Goal: Task Accomplishment & Management: Use online tool/utility

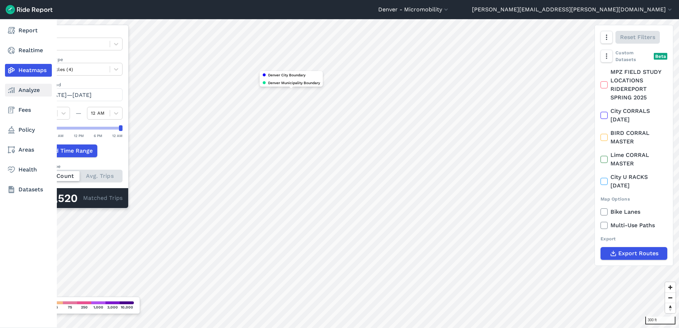
click at [16, 88] on link "Analyze" at bounding box center [28, 90] width 47 height 13
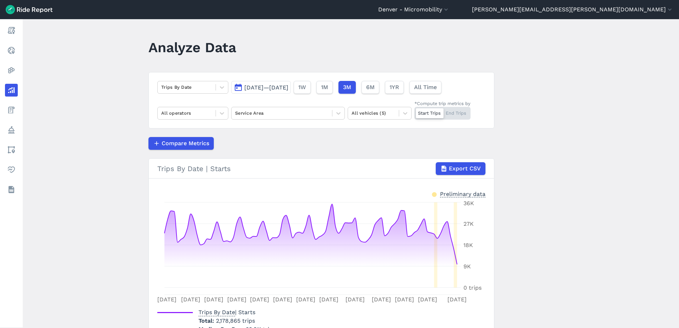
click at [288, 89] on span "[DATE]—[DATE]" at bounding box center [266, 87] width 44 height 7
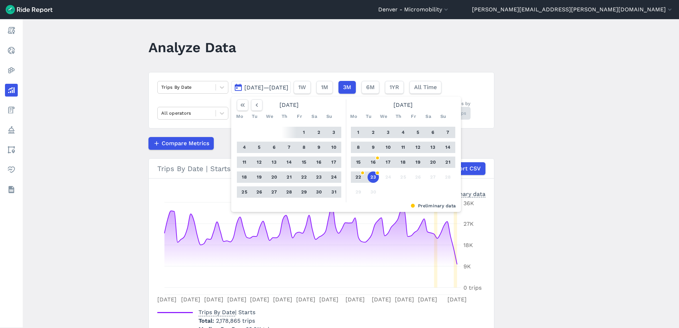
click at [373, 176] on button "23" at bounding box center [372, 176] width 11 height 11
click at [257, 106] on icon "button" at bounding box center [256, 105] width 7 height 7
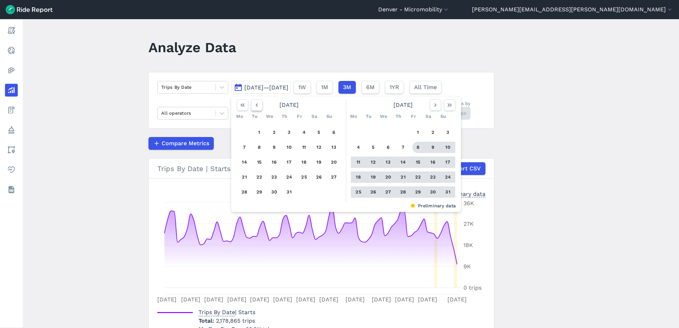
click at [257, 106] on icon "button" at bounding box center [256, 105] width 7 height 7
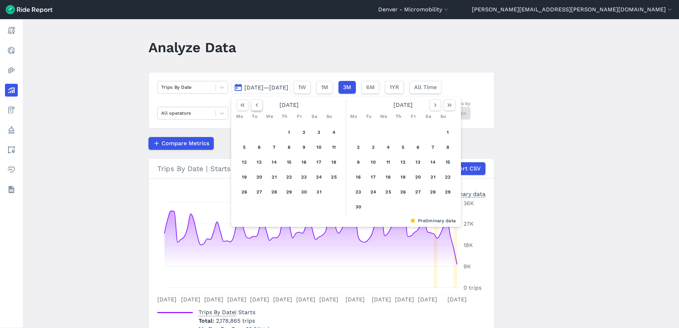
click at [257, 106] on icon "button" at bounding box center [256, 105] width 7 height 7
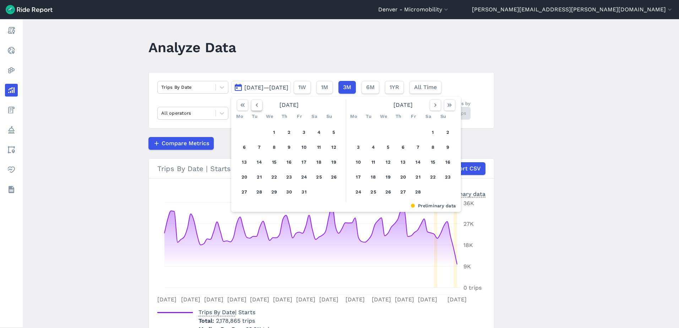
click at [257, 106] on icon "button" at bounding box center [256, 105] width 7 height 7
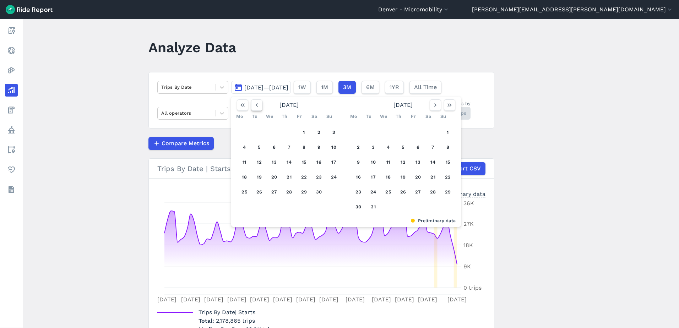
click at [257, 106] on icon "button" at bounding box center [256, 105] width 7 height 7
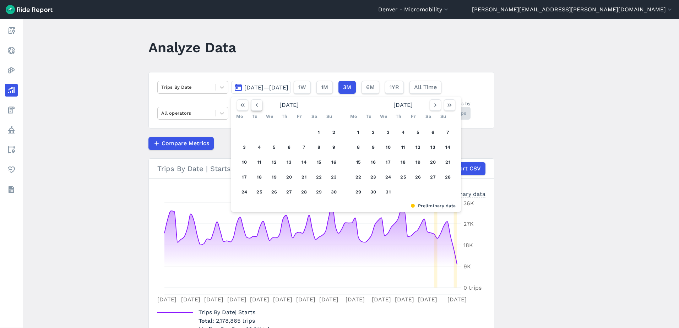
click at [257, 106] on icon "button" at bounding box center [256, 105] width 7 height 7
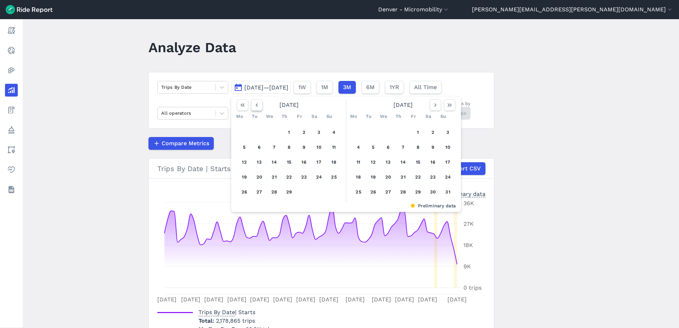
click at [257, 106] on icon "button" at bounding box center [256, 105] width 7 height 7
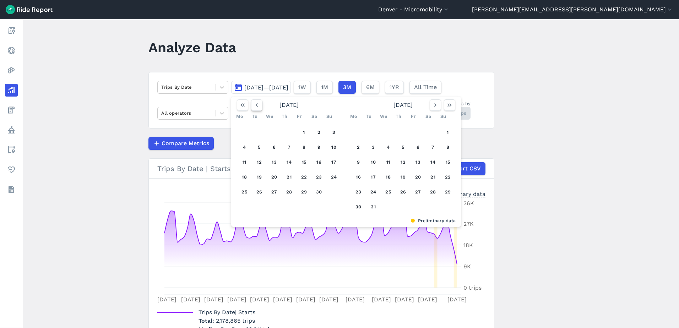
click at [257, 106] on icon "button" at bounding box center [256, 105] width 7 height 7
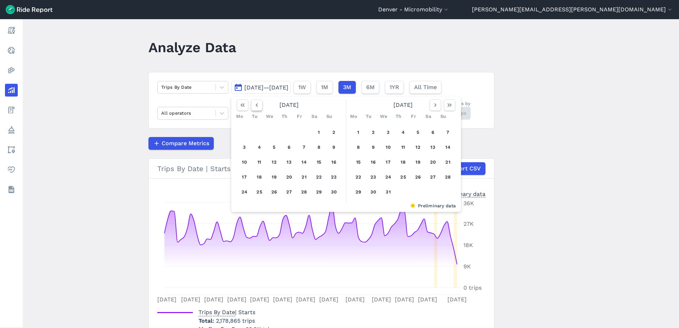
click at [257, 106] on icon "button" at bounding box center [256, 105] width 7 height 7
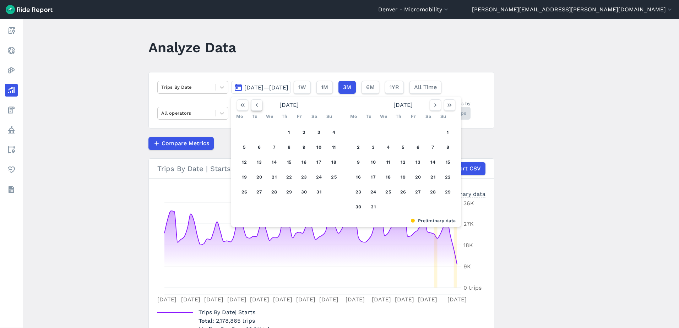
click at [257, 106] on icon "button" at bounding box center [256, 105] width 7 height 7
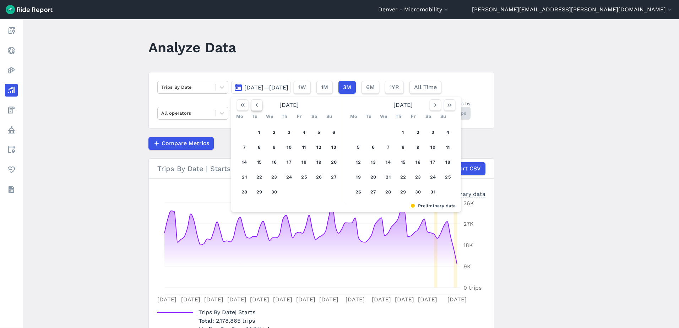
click at [257, 106] on icon "button" at bounding box center [256, 105] width 7 height 7
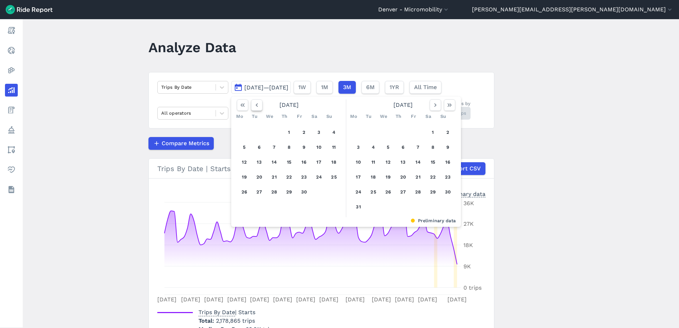
click at [257, 106] on icon "button" at bounding box center [256, 105] width 7 height 7
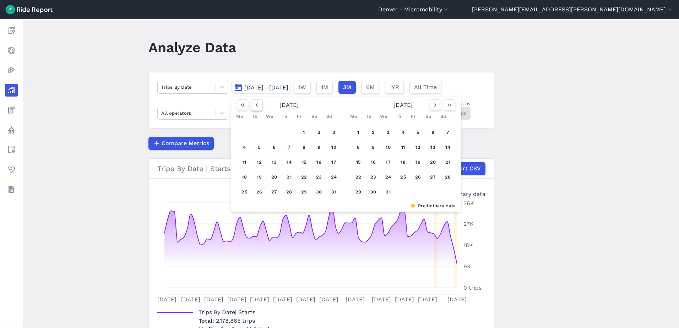
click at [257, 106] on icon "button" at bounding box center [256, 105] width 7 height 7
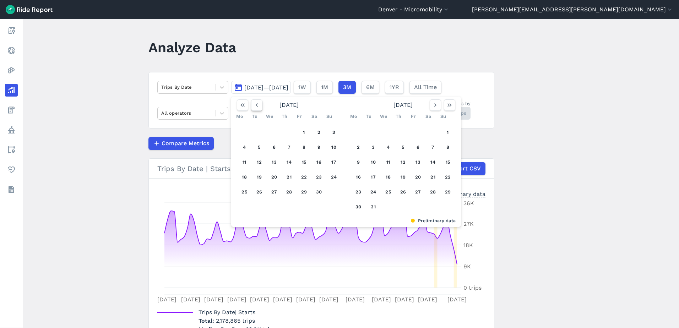
click at [257, 106] on icon "button" at bounding box center [256, 105] width 7 height 7
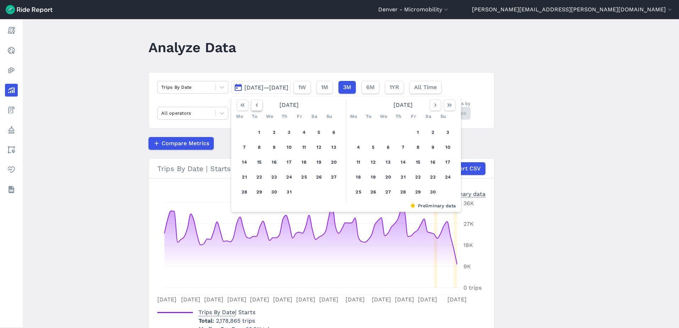
click at [257, 106] on icon "button" at bounding box center [256, 105] width 7 height 7
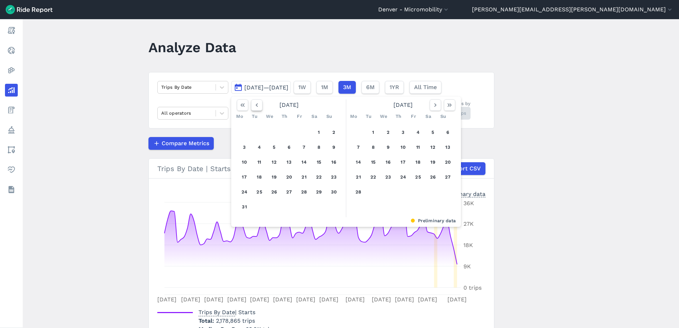
click at [257, 106] on icon "button" at bounding box center [256, 105] width 7 height 7
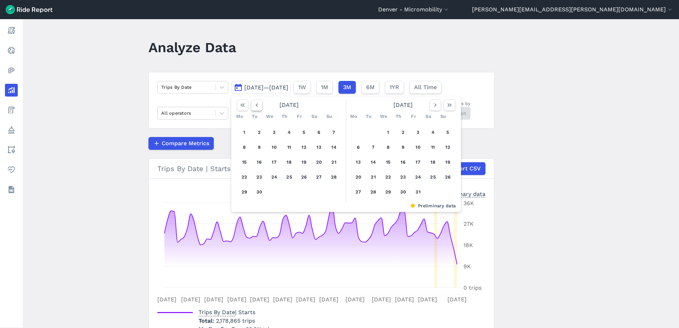
click at [257, 106] on icon "button" at bounding box center [256, 105] width 7 height 7
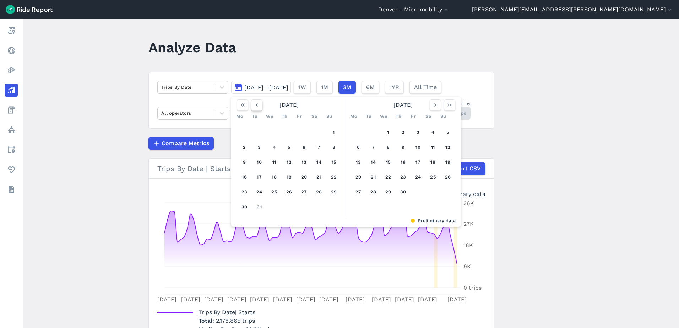
click at [257, 106] on icon "button" at bounding box center [256, 105] width 7 height 7
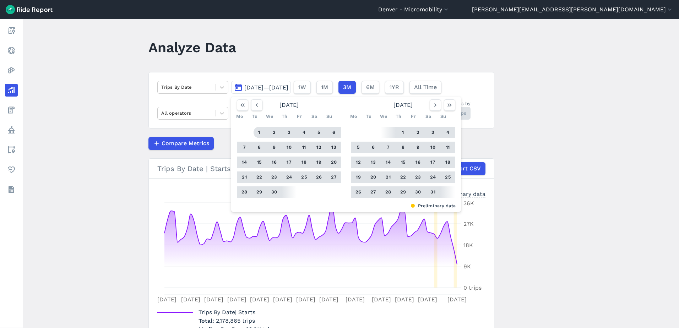
click at [257, 129] on button "1" at bounding box center [258, 132] width 11 height 11
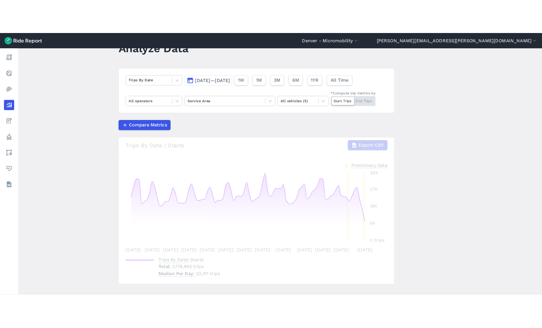
scroll to position [40, 0]
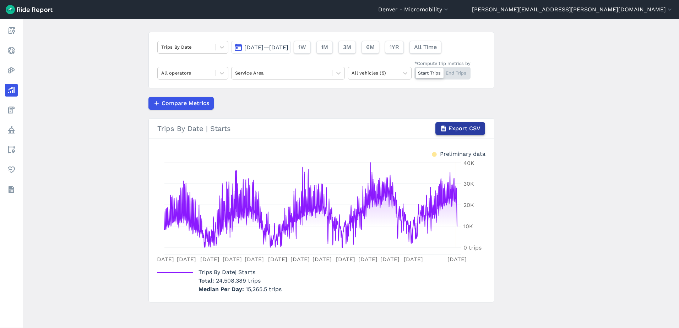
click at [466, 130] on span "Export CSV" at bounding box center [464, 128] width 32 height 9
